Goal: Information Seeking & Learning: Learn about a topic

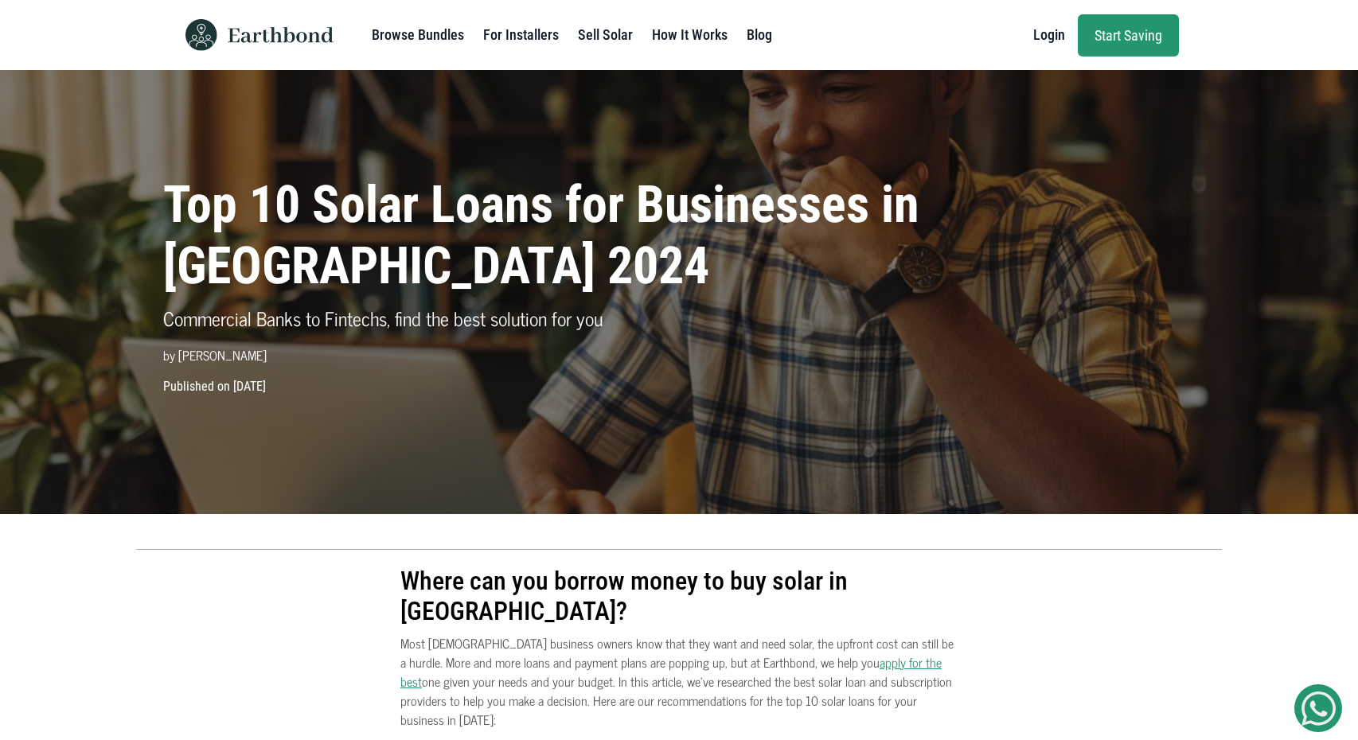
click at [762, 213] on h1 "Top 10 Solar Loans for Businesses in [GEOGRAPHIC_DATA] 2024" at bounding box center [547, 236] width 769 height 123
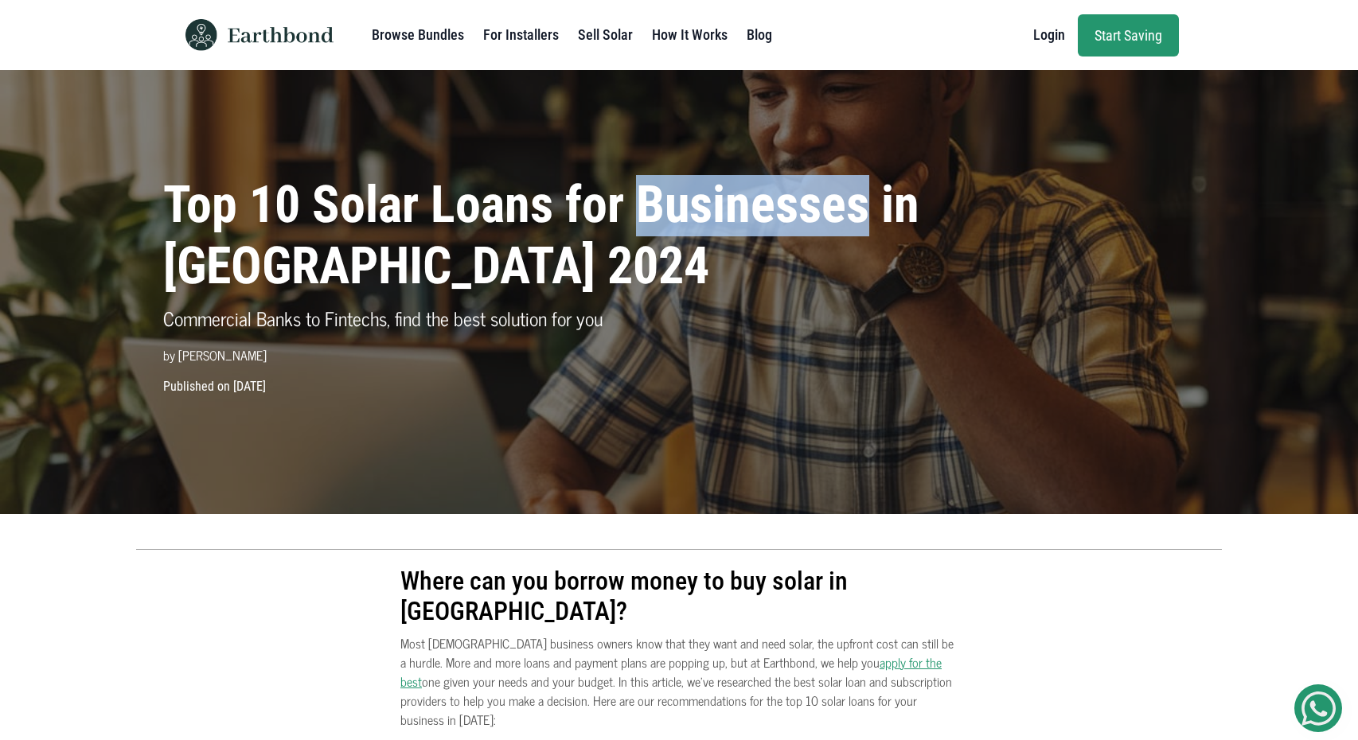
click at [552, 213] on h1 "Top 10 Solar Loans for Businesses in [GEOGRAPHIC_DATA] 2024" at bounding box center [547, 236] width 769 height 123
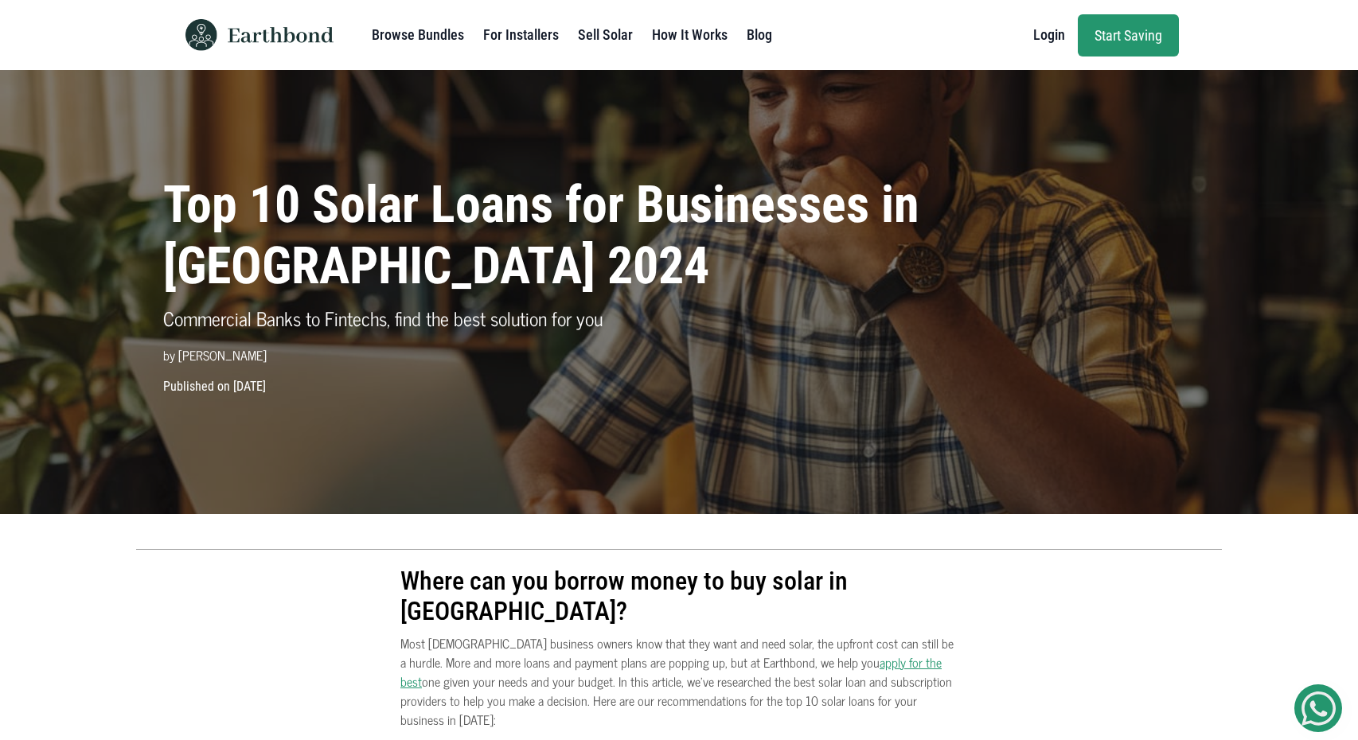
click at [90, 260] on div "Top 10 Solar Loans for Businesses in [GEOGRAPHIC_DATA] 2024 Commercial Banks to…" at bounding box center [679, 292] width 1358 height 444
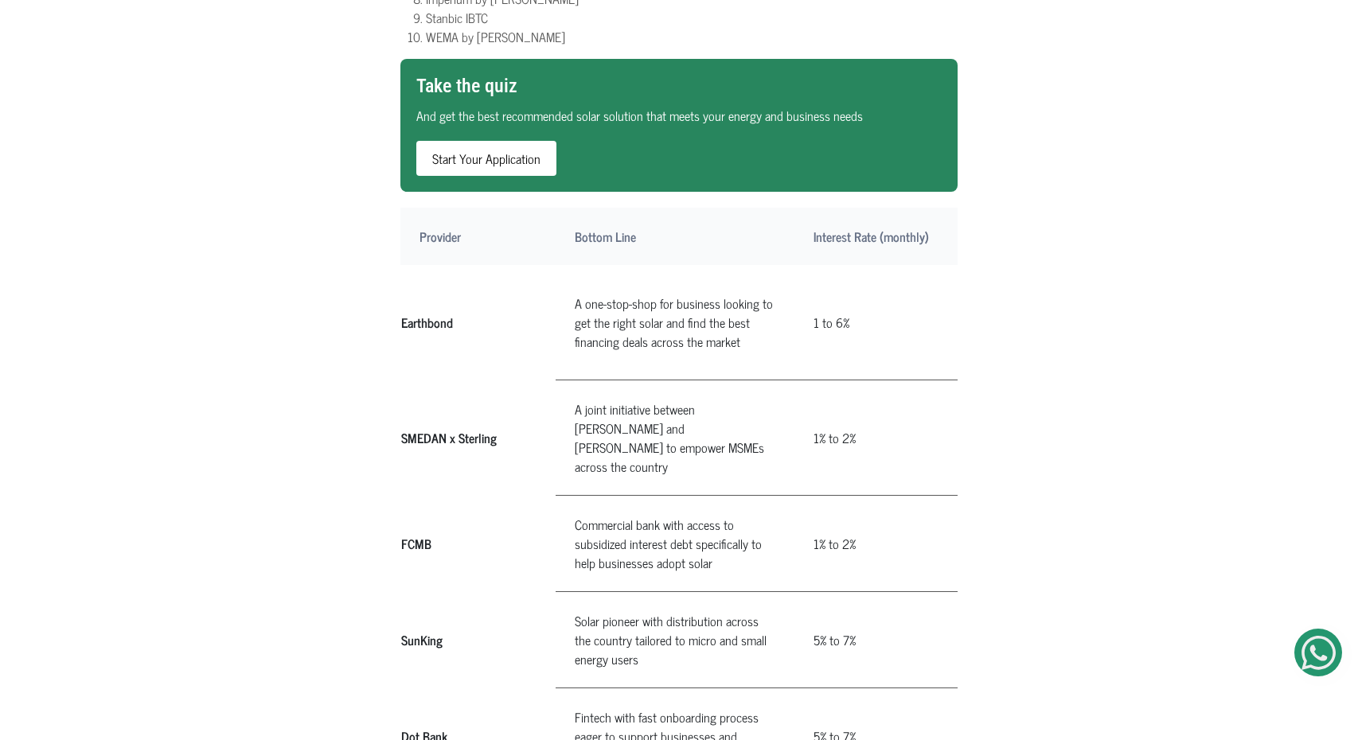
scroll to position [890, 0]
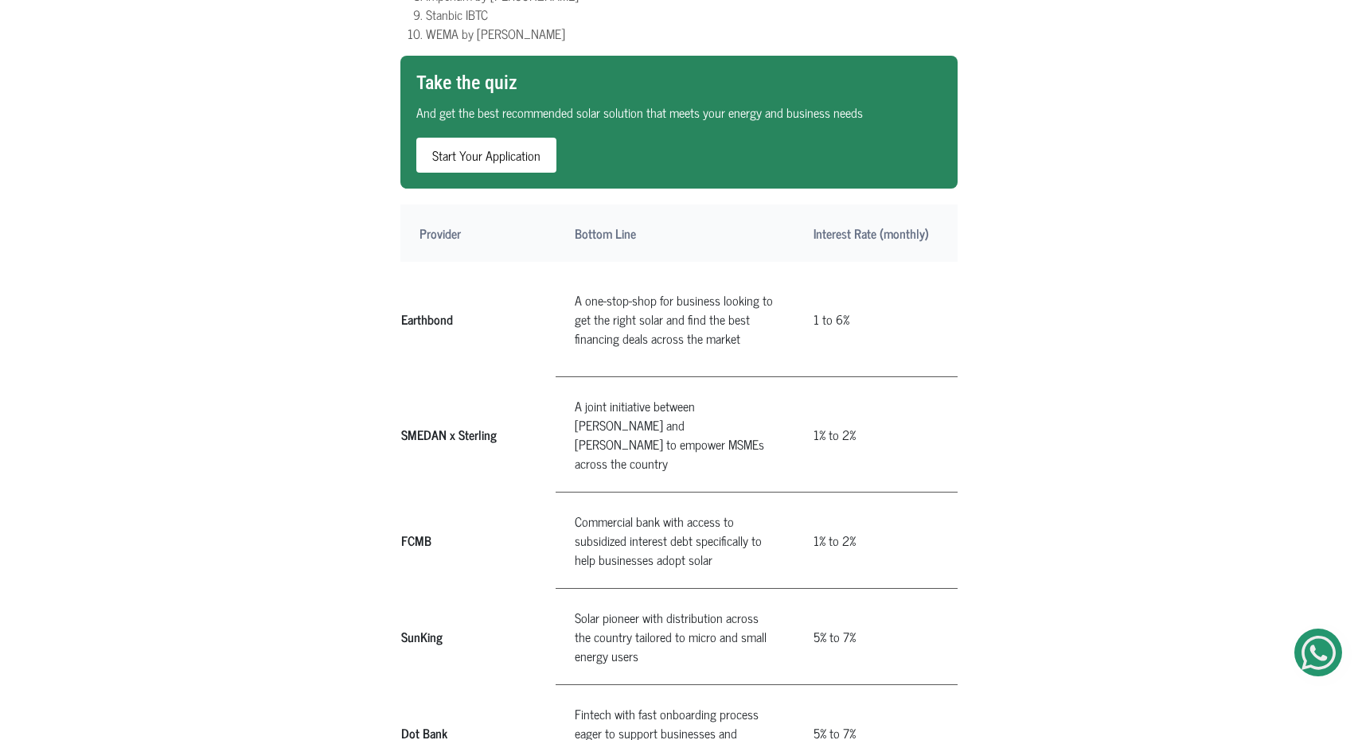
click at [498, 269] on th "Earthbond" at bounding box center [477, 319] width 155 height 115
click at [568, 269] on td "A one-stop-shop for business looking to get the right solar and find the best f…" at bounding box center [675, 319] width 239 height 115
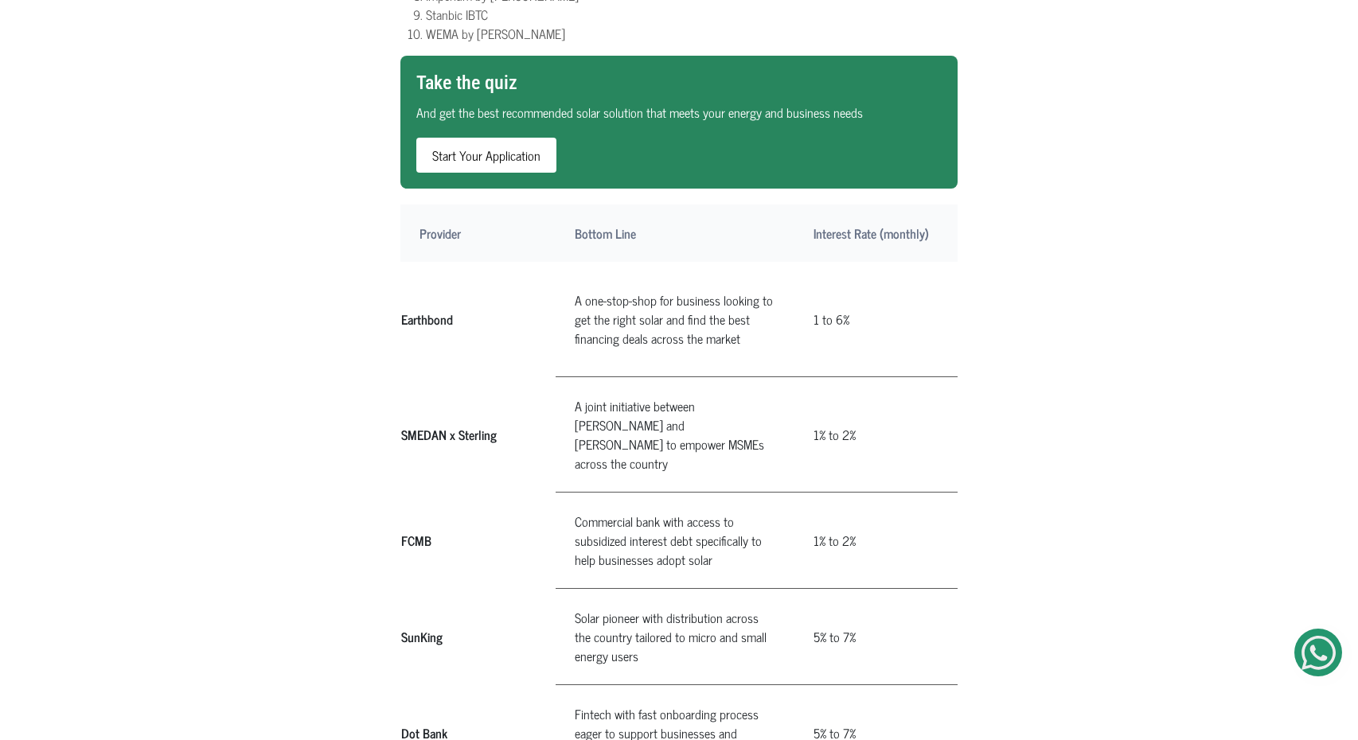
click at [576, 262] on td "A one-stop-shop for business looking to get the right solar and find the best f…" at bounding box center [675, 319] width 239 height 115
click at [563, 262] on td "A one-stop-shop for business looking to get the right solar and find the best f…" at bounding box center [675, 319] width 239 height 115
click at [573, 262] on td "A one-stop-shop for business looking to get the right solar and find the best f…" at bounding box center [675, 319] width 239 height 115
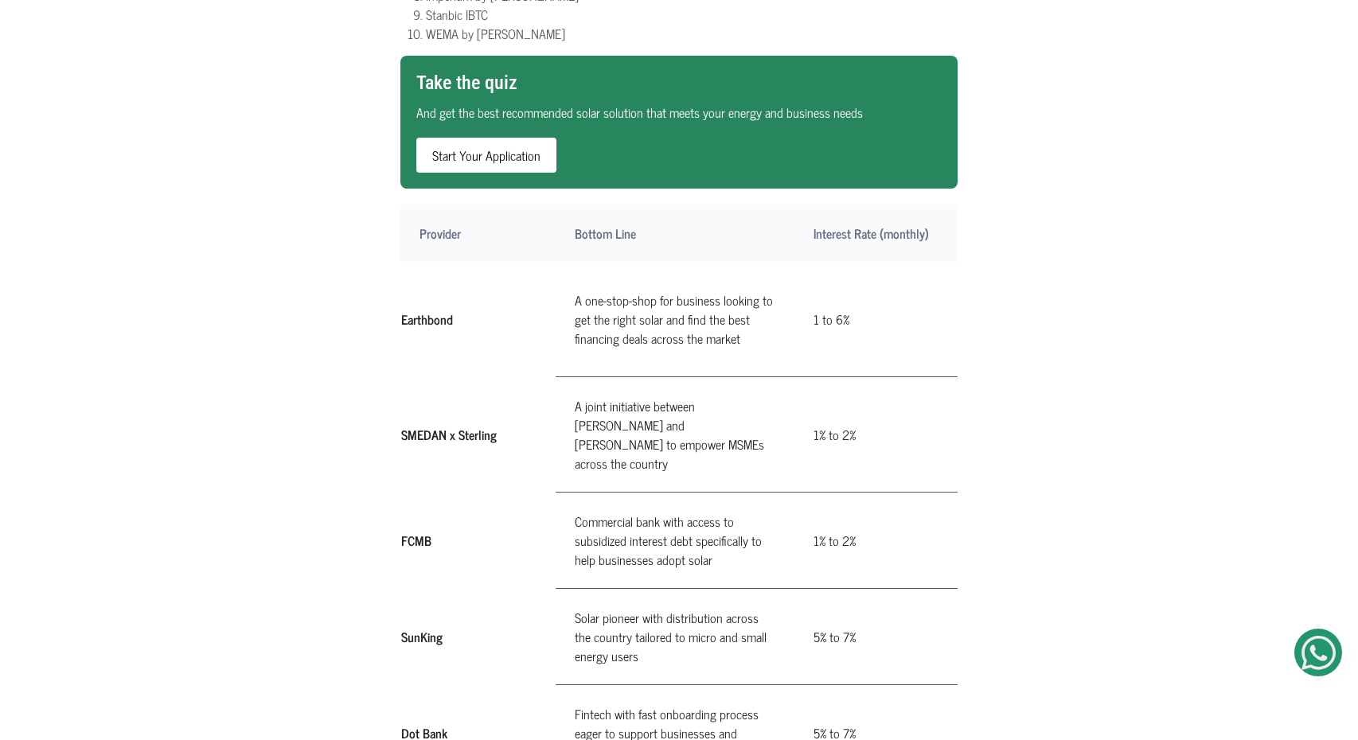
click at [573, 262] on td "A one-stop-shop for business looking to get the right solar and find the best f…" at bounding box center [675, 319] width 239 height 115
click at [583, 262] on td "A one-stop-shop for business looking to get the right solar and find the best f…" at bounding box center [675, 319] width 239 height 115
click at [568, 262] on td "A one-stop-shop for business looking to get the right solar and find the best f…" at bounding box center [675, 319] width 239 height 115
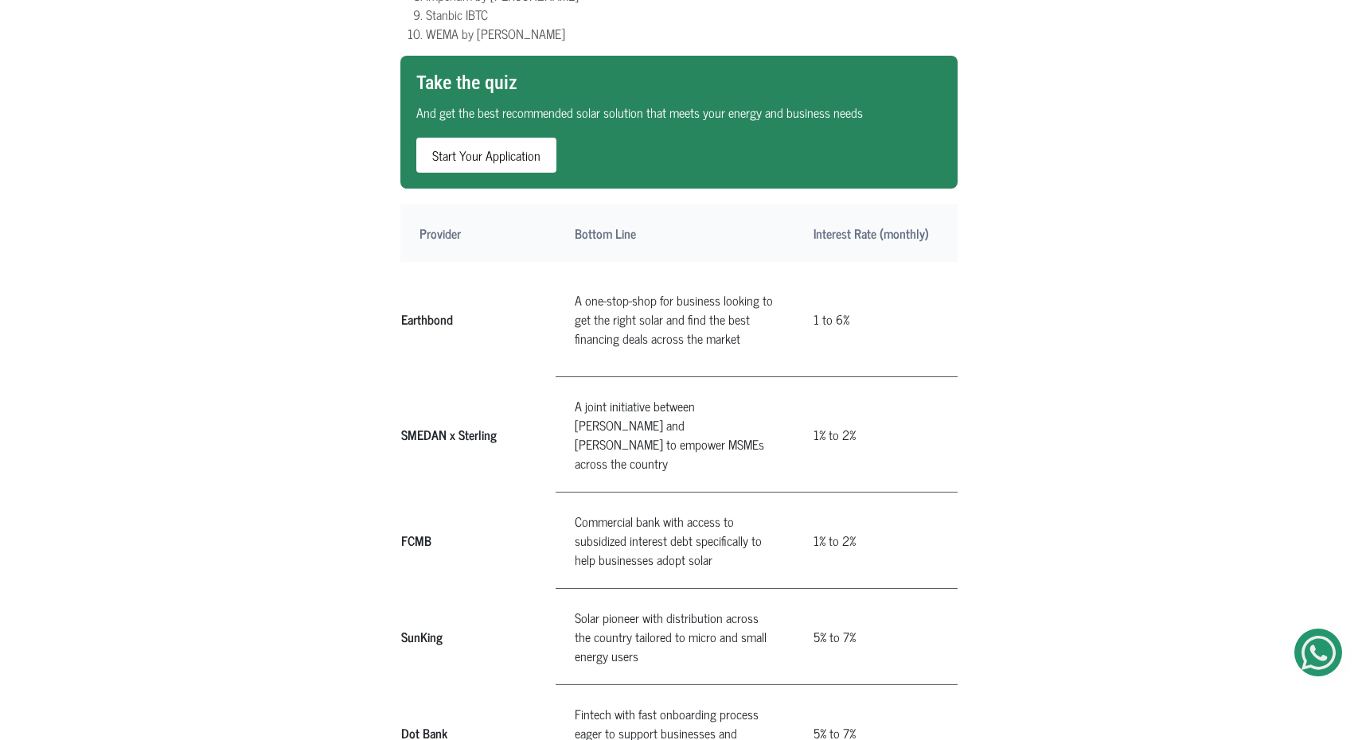
click at [568, 262] on td "A one-stop-shop for business looking to get the right solar and find the best f…" at bounding box center [675, 319] width 239 height 115
click at [582, 262] on td "A one-stop-shop for business looking to get the right solar and find the best f…" at bounding box center [675, 319] width 239 height 115
click at [599, 262] on td "A one-stop-shop for business looking to get the right solar and find the best f…" at bounding box center [675, 319] width 239 height 115
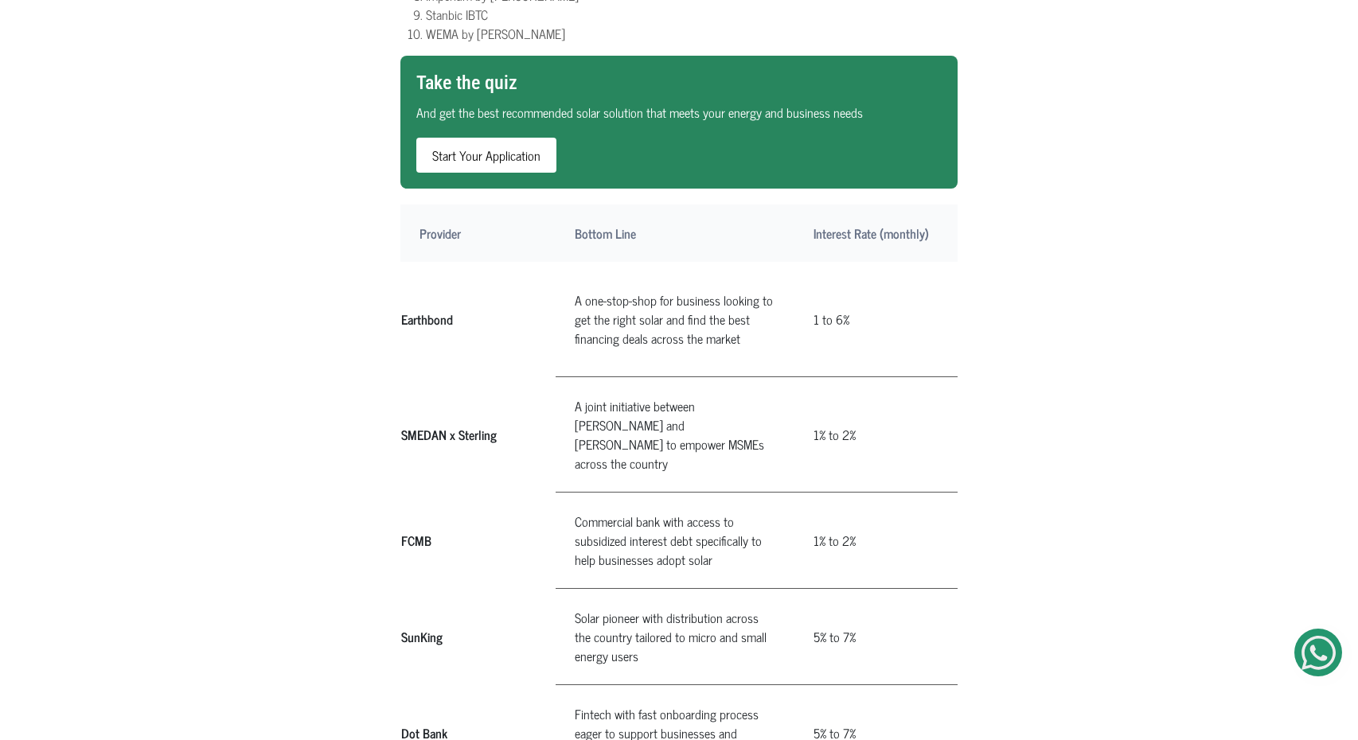
click at [626, 262] on td "A one-stop-shop for business looking to get the right solar and find the best f…" at bounding box center [675, 319] width 239 height 115
click at [651, 262] on td "A one-stop-shop for business looking to get the right solar and find the best f…" at bounding box center [675, 319] width 239 height 115
click at [679, 262] on td "A one-stop-shop for business looking to get the right solar and find the best f…" at bounding box center [675, 319] width 239 height 115
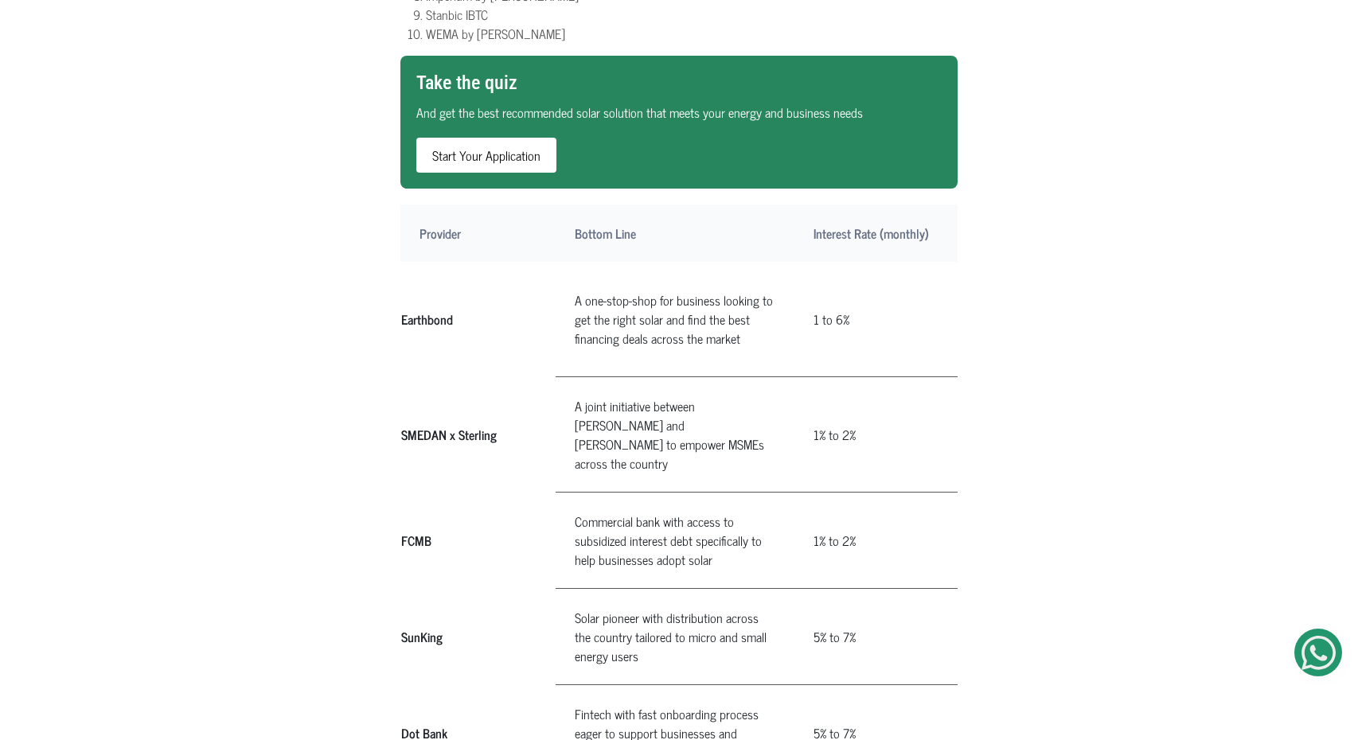
click at [679, 262] on td "A one-stop-shop for business looking to get the right solar and find the best f…" at bounding box center [675, 319] width 239 height 115
click at [718, 262] on td "A one-stop-shop for business looking to get the right solar and find the best f…" at bounding box center [675, 319] width 239 height 115
click at [728, 262] on td "A one-stop-shop for business looking to get the right solar and find the best f…" at bounding box center [675, 319] width 239 height 115
click at [753, 262] on td "A one-stop-shop for business looking to get the right solar and find the best f…" at bounding box center [675, 319] width 239 height 115
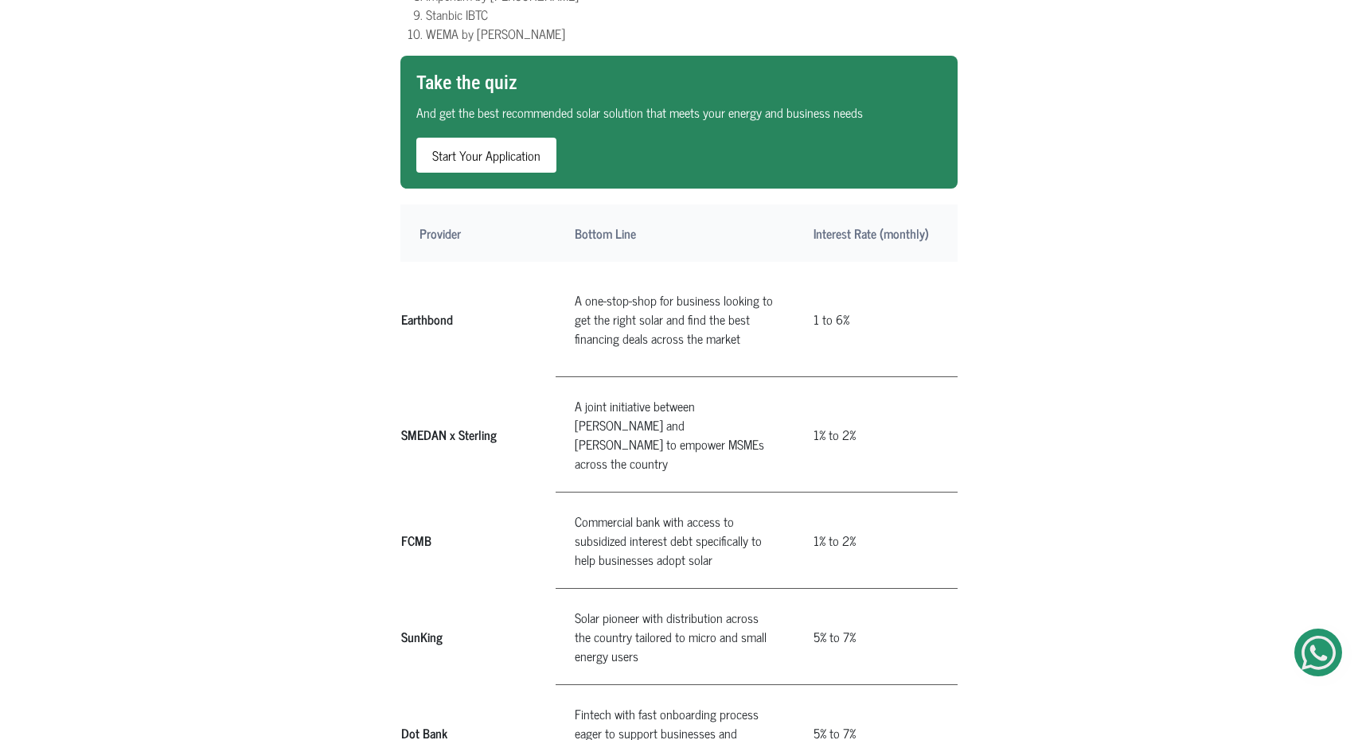
click at [753, 262] on td "A one-stop-shop for business looking to get the right solar and find the best f…" at bounding box center [675, 319] width 239 height 115
click at [576, 270] on td "A one-stop-shop for business looking to get the right solar and find the best f…" at bounding box center [675, 319] width 239 height 115
click at [591, 270] on td "A one-stop-shop for business looking to get the right solar and find the best f…" at bounding box center [675, 319] width 239 height 115
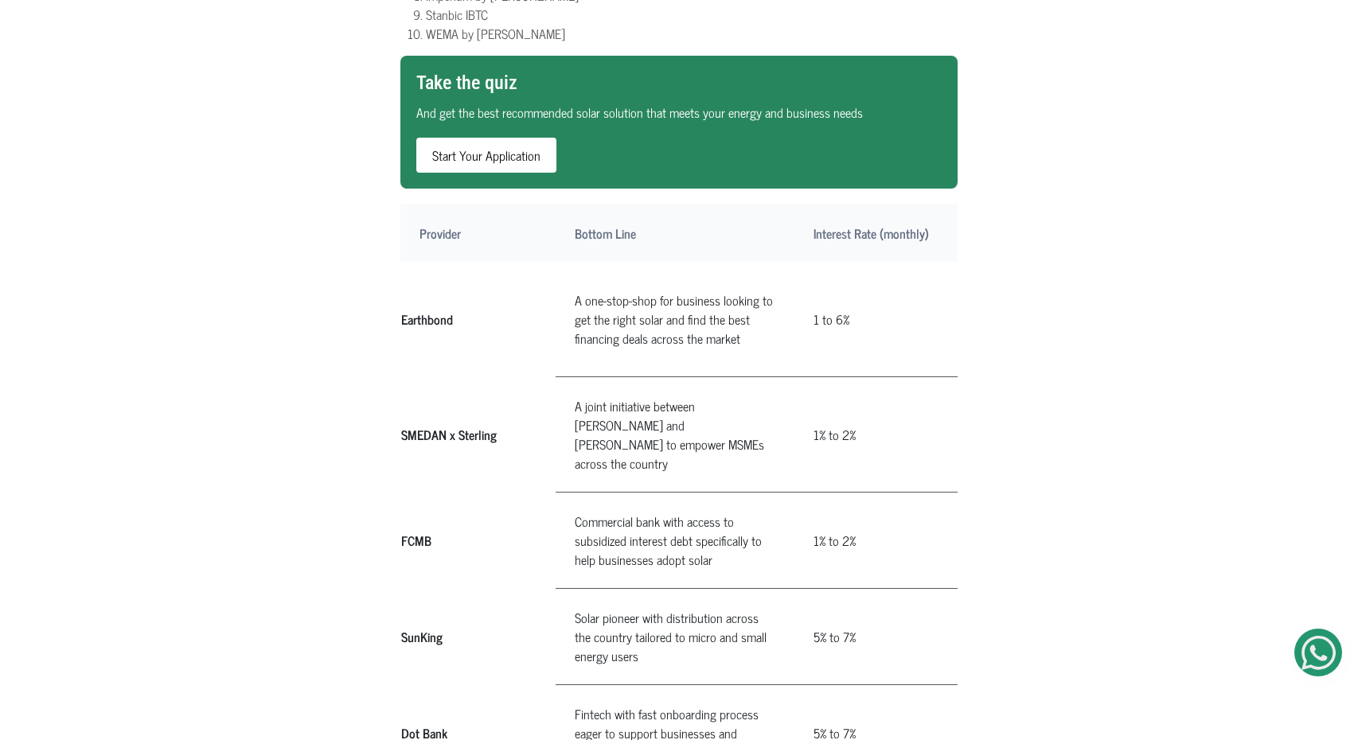
click at [607, 273] on td "A one-stop-shop for business looking to get the right solar and find the best f…" at bounding box center [675, 319] width 239 height 115
click at [626, 271] on td "A one-stop-shop for business looking to get the right solar and find the best f…" at bounding box center [675, 319] width 239 height 115
click at [634, 271] on td "A one-stop-shop for business looking to get the right solar and find the best f…" at bounding box center [675, 319] width 239 height 115
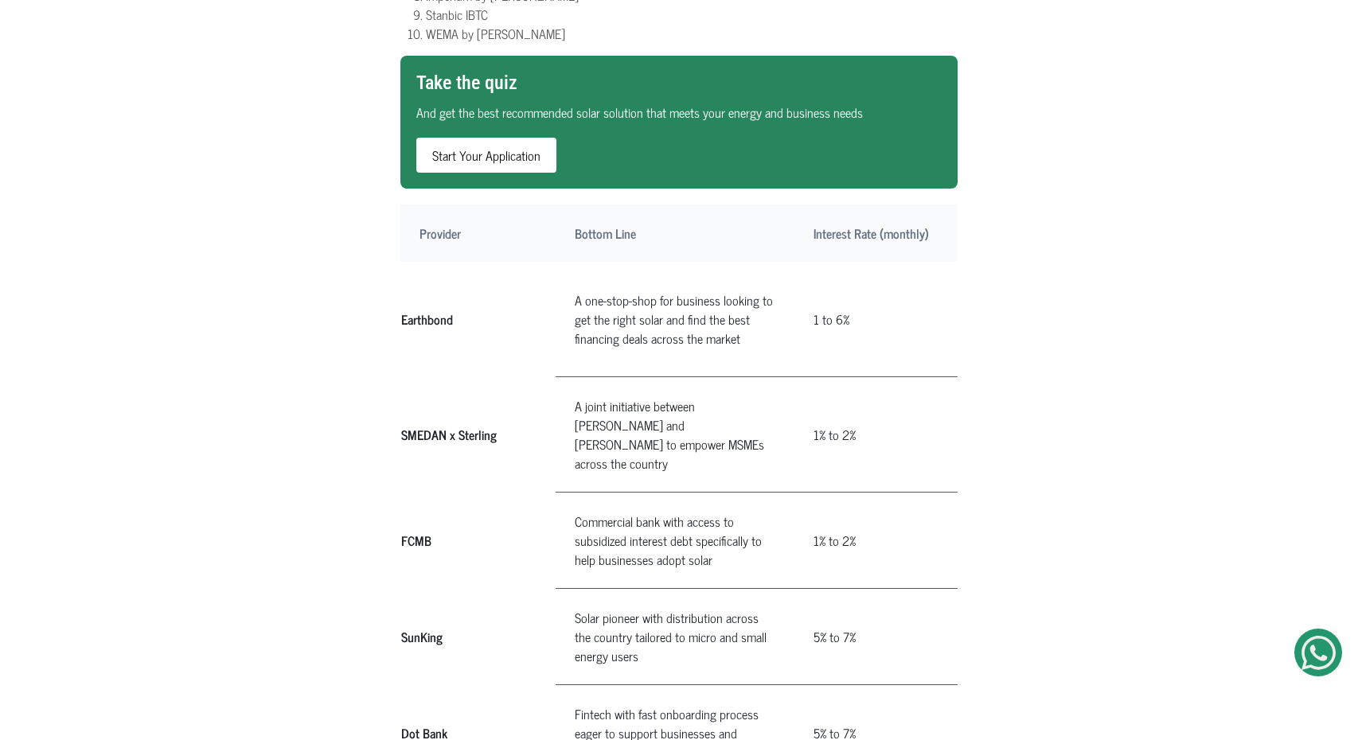
click at [634, 271] on td "A one-stop-shop for business looking to get the right solar and find the best f…" at bounding box center [675, 319] width 239 height 115
click at [670, 273] on td "A one-stop-shop for business looking to get the right solar and find the best f…" at bounding box center [675, 319] width 239 height 115
click at [680, 274] on td "A one-stop-shop for business looking to get the right solar and find the best f…" at bounding box center [675, 319] width 239 height 115
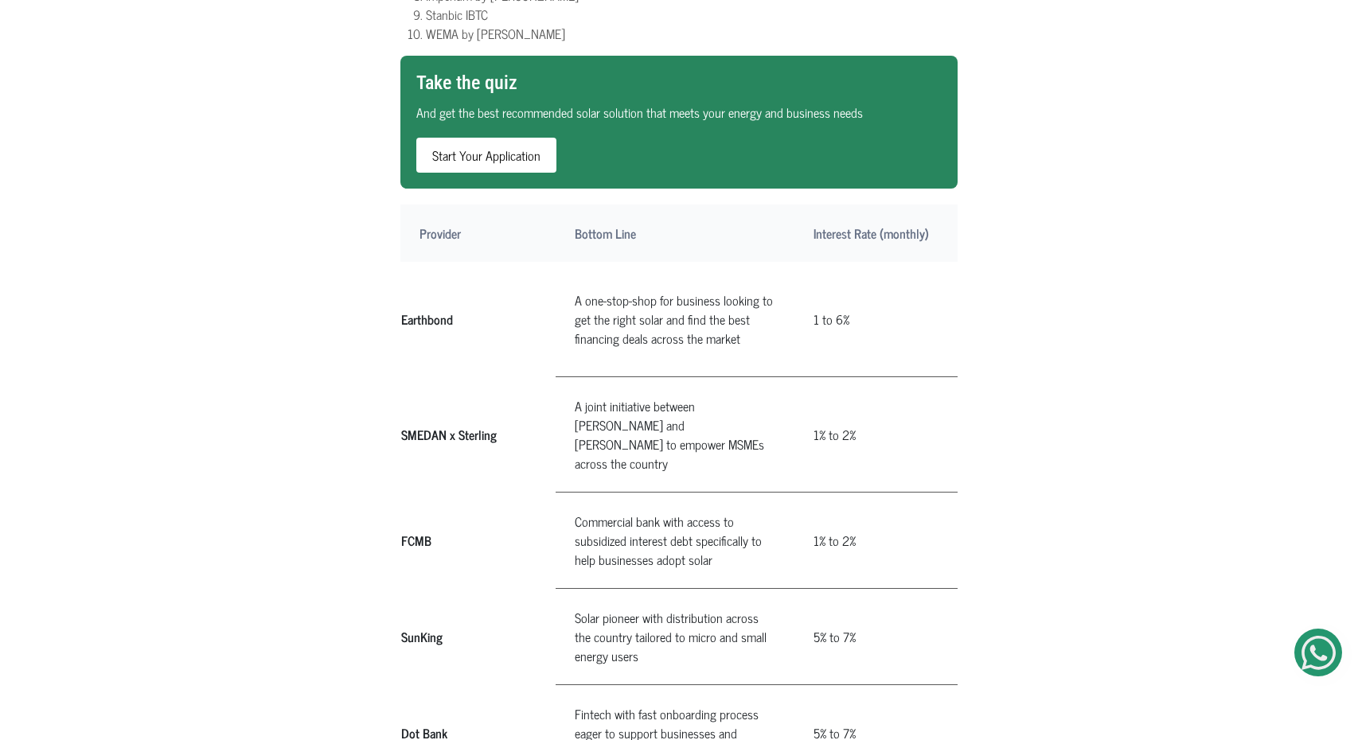
click at [700, 272] on td "A one-stop-shop for business looking to get the right solar and find the best f…" at bounding box center [675, 319] width 239 height 115
click at [725, 271] on td "A one-stop-shop for business looking to get the right solar and find the best f…" at bounding box center [675, 319] width 239 height 115
click at [591, 287] on td "A one-stop-shop for business looking to get the right solar and find the best f…" at bounding box center [675, 319] width 239 height 115
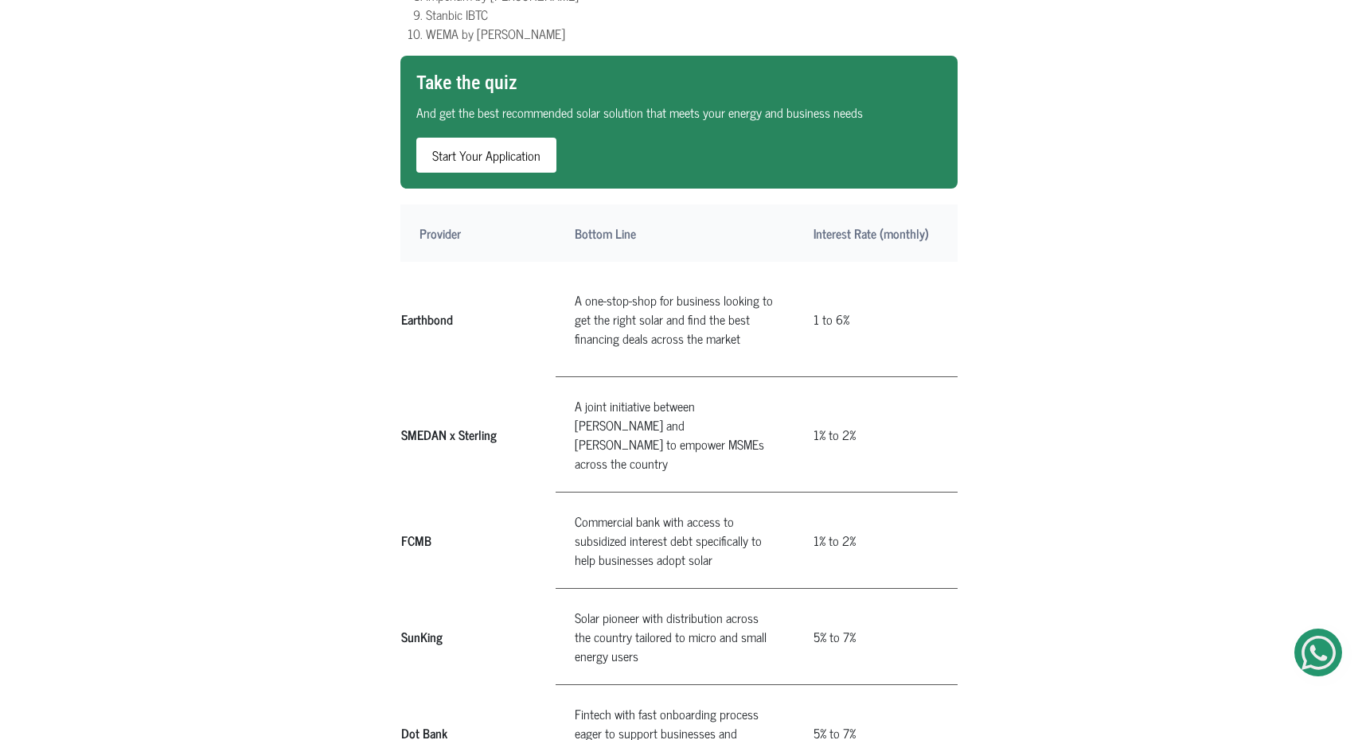
click at [591, 287] on td "A one-stop-shop for business looking to get the right solar and find the best f…" at bounding box center [675, 319] width 239 height 115
click at [617, 283] on td "A one-stop-shop for business looking to get the right solar and find the best f…" at bounding box center [675, 319] width 239 height 115
click at [650, 289] on td "A one-stop-shop for business looking to get the right solar and find the best f…" at bounding box center [675, 319] width 239 height 115
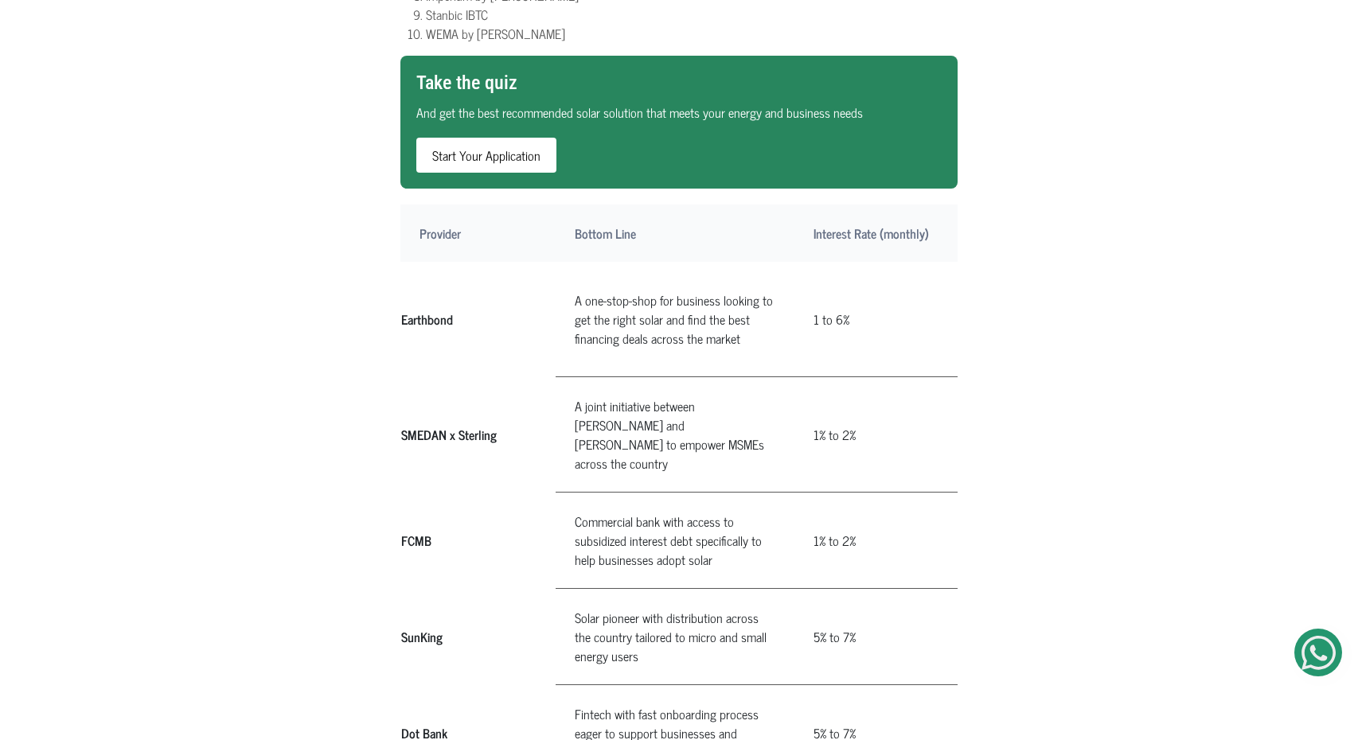
click at [680, 292] on td "A one-stop-shop for business looking to get the right solar and find the best f…" at bounding box center [675, 319] width 239 height 115
click at [704, 292] on td "A one-stop-shop for business looking to get the right solar and find the best f…" at bounding box center [675, 319] width 239 height 115
click at [724, 294] on td "A one-stop-shop for business looking to get the right solar and find the best f…" at bounding box center [675, 319] width 239 height 115
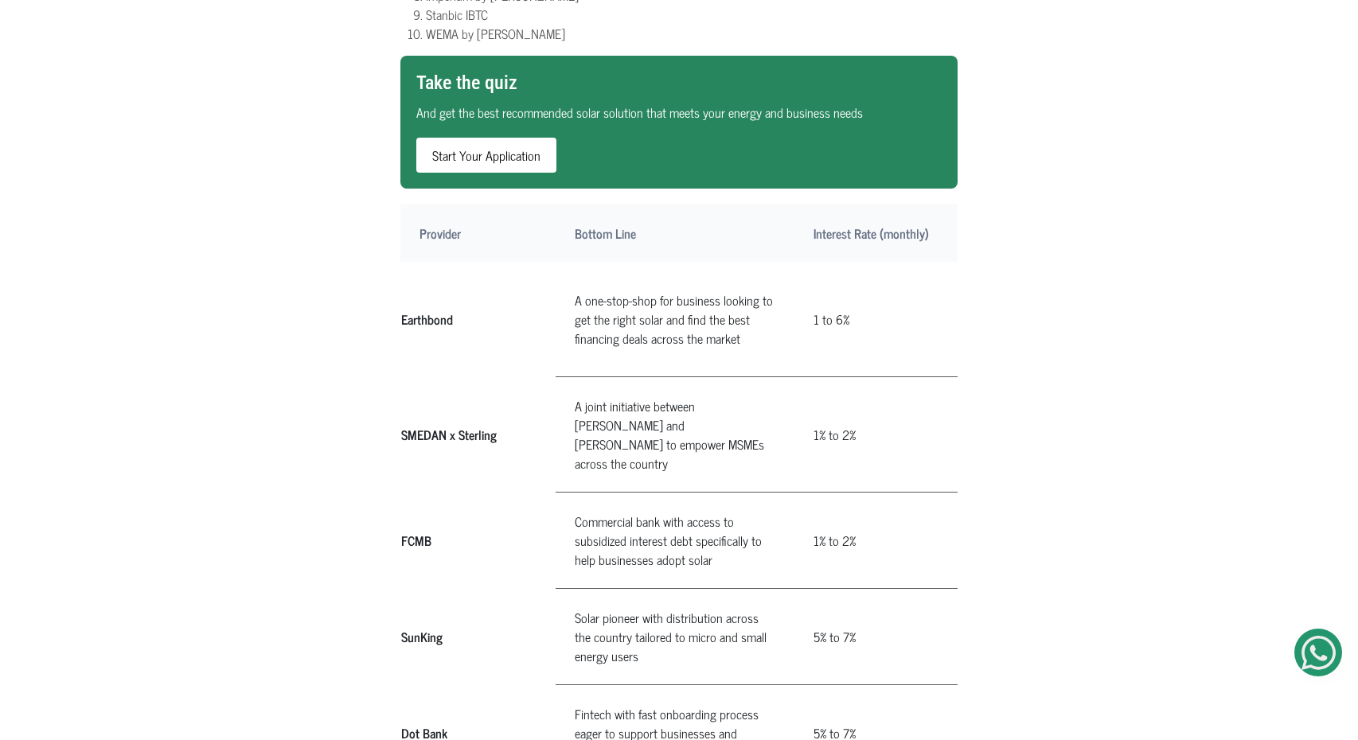
click at [747, 296] on td "A one-stop-shop for business looking to get the right solar and find the best f…" at bounding box center [675, 319] width 239 height 115
click at [761, 286] on td "A one-stop-shop for business looking to get the right solar and find the best f…" at bounding box center [675, 319] width 239 height 115
click at [430, 271] on th "Earthbond" at bounding box center [477, 319] width 155 height 115
copy th "Earthbond"
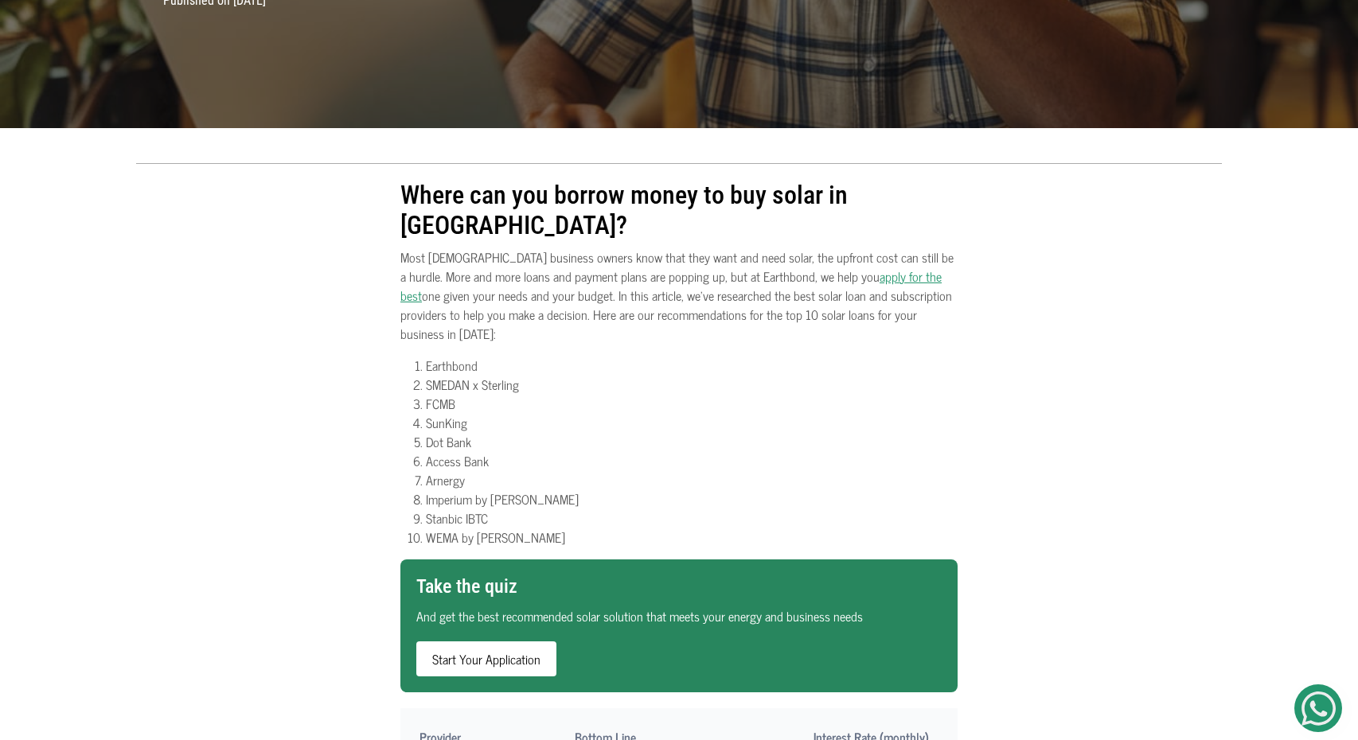
scroll to position [0, 0]
